Goal: Transaction & Acquisition: Purchase product/service

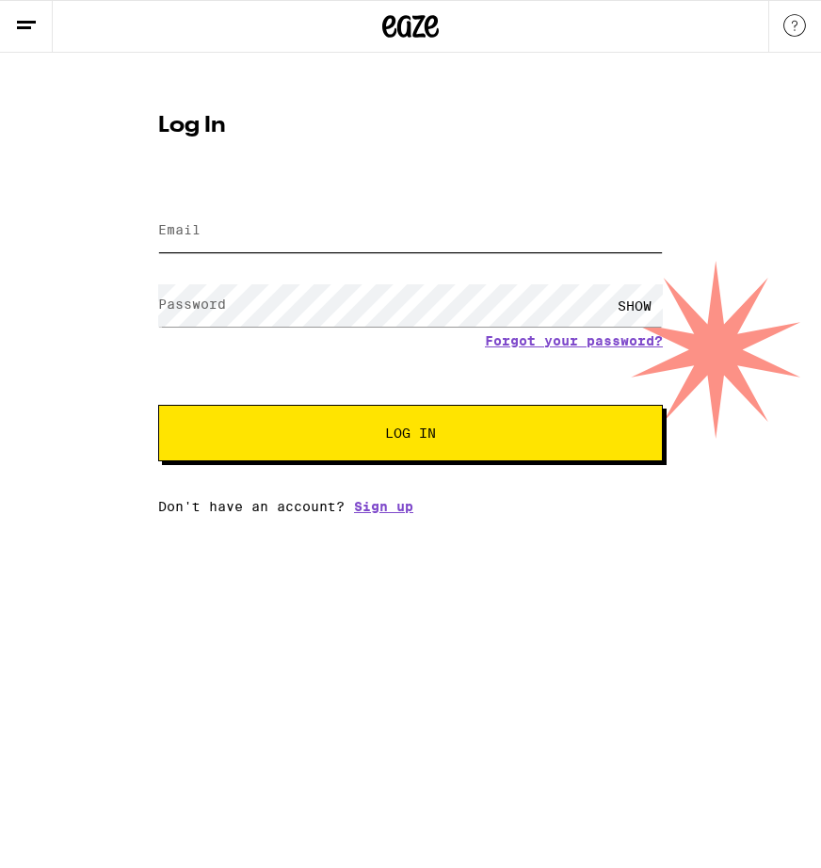
click at [357, 230] on input "Email" at bounding box center [410, 231] width 505 height 42
type input "[EMAIL_ADDRESS][DOMAIN_NAME]"
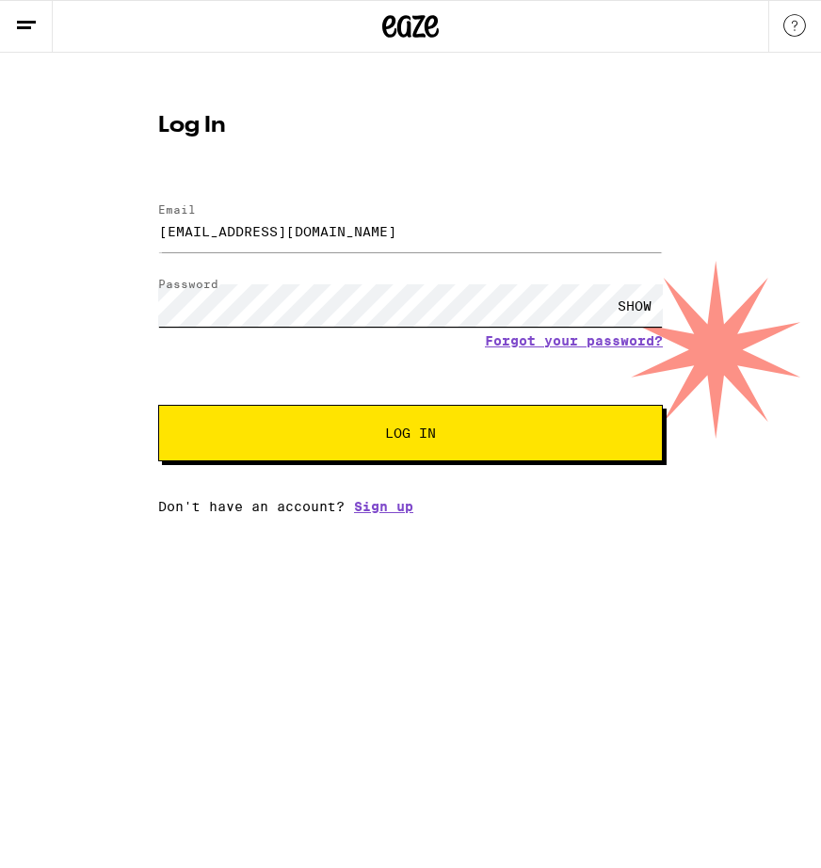
click at [158, 405] on button "Log In" at bounding box center [410, 433] width 505 height 57
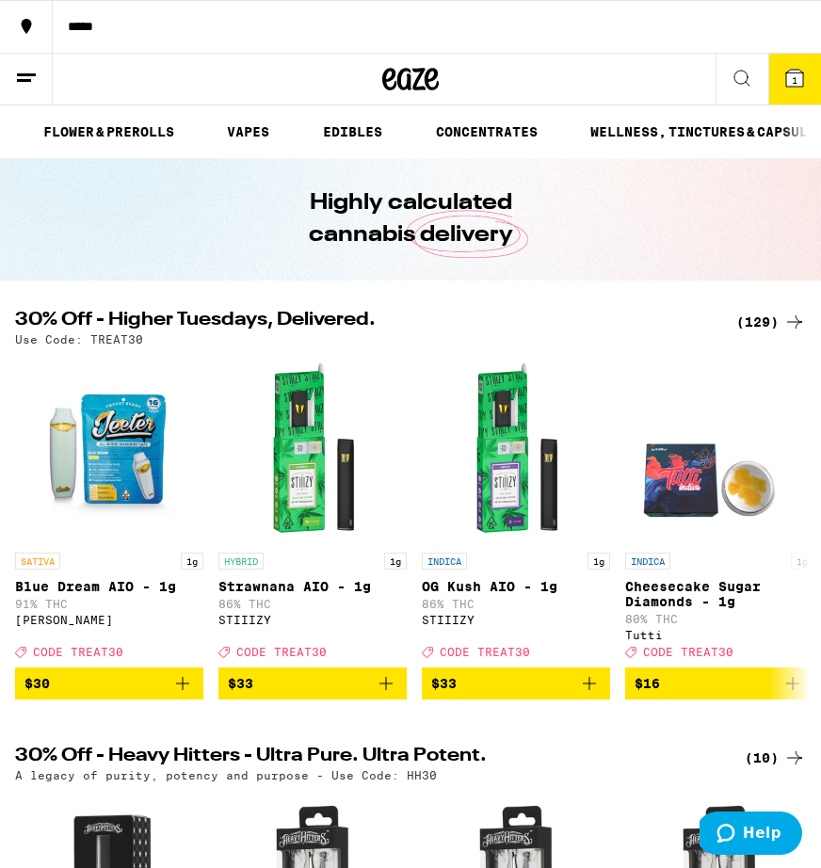
scroll to position [0, 167]
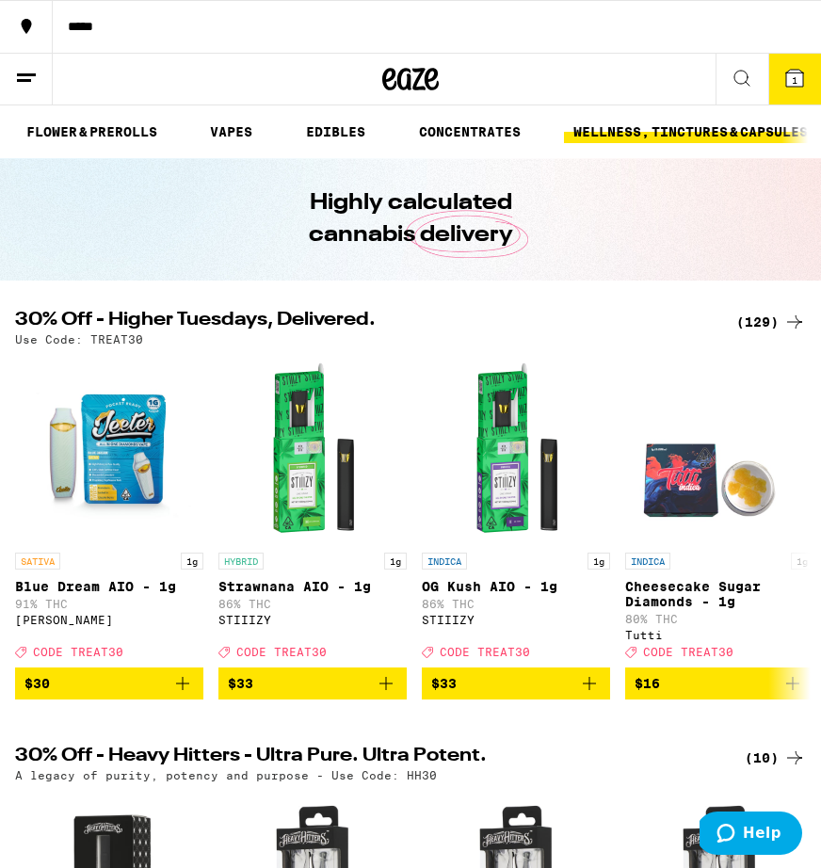
click at [668, 136] on link "WELLNESS, TINCTURES & CAPSULES" at bounding box center [690, 132] width 253 height 23
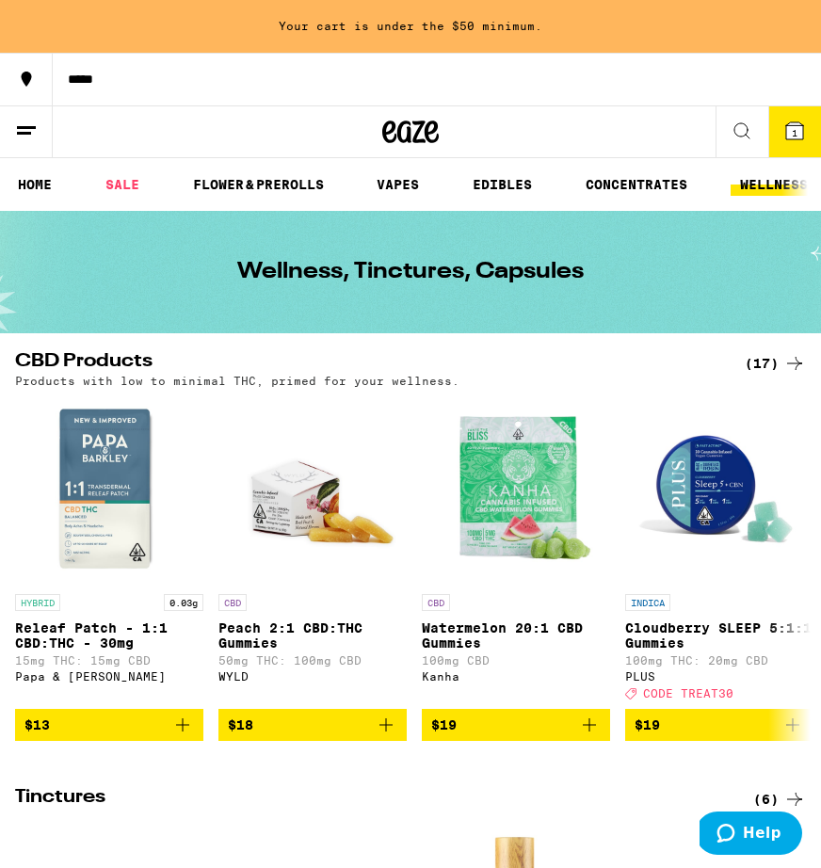
click at [23, 133] on line at bounding box center [24, 133] width 14 height 0
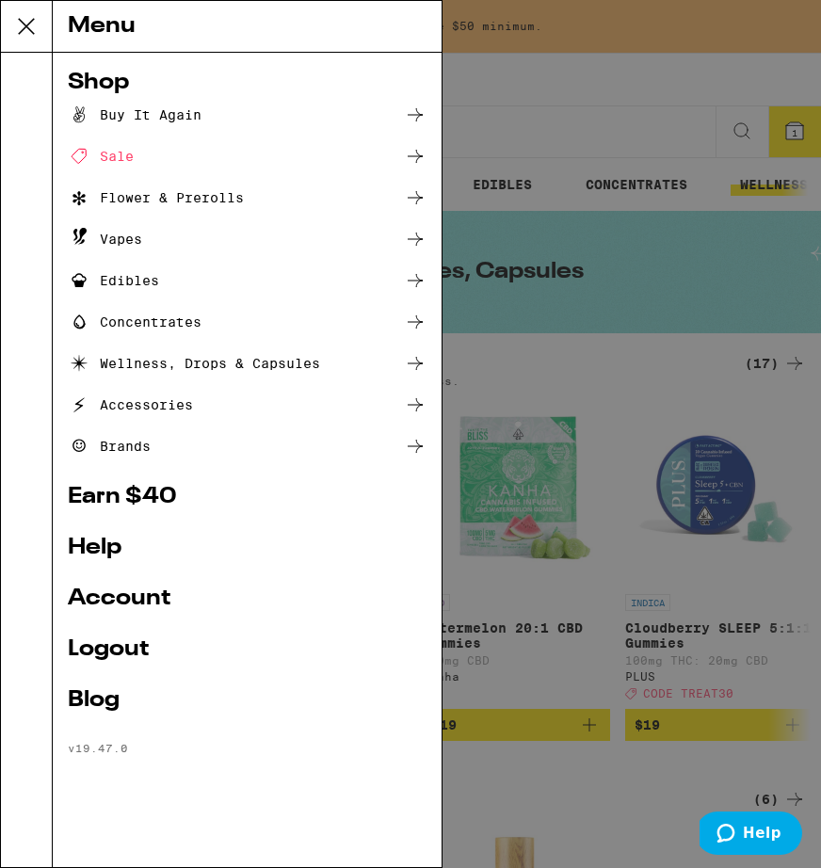
click at [150, 280] on div "Edibles" at bounding box center [113, 280] width 91 height 23
